Goal: Transaction & Acquisition: Obtain resource

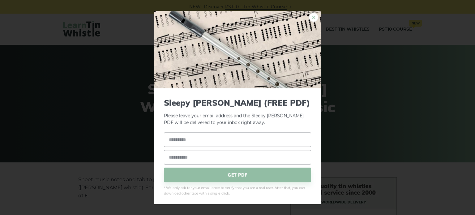
click at [313, 19] on link "×" at bounding box center [313, 17] width 9 height 9
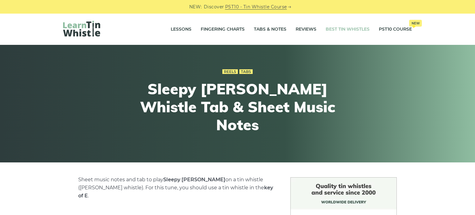
click at [337, 30] on link "Best Tin Whistles" at bounding box center [348, 29] width 44 height 15
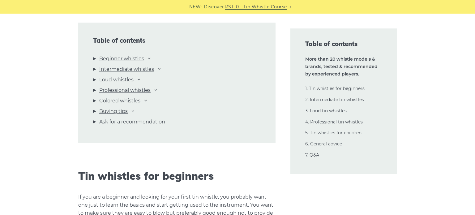
scroll to position [682, 0]
click at [109, 90] on link "Professional whistles" at bounding box center [124, 90] width 51 height 8
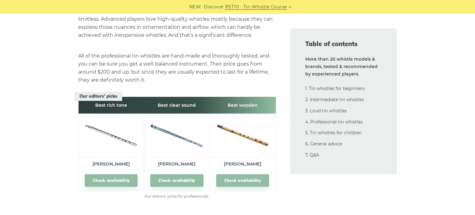
scroll to position [8408, 0]
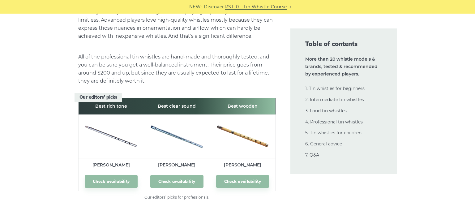
click at [168, 175] on link "Check availability" at bounding box center [176, 181] width 53 height 13
